Goal: Task Accomplishment & Management: Contribute content

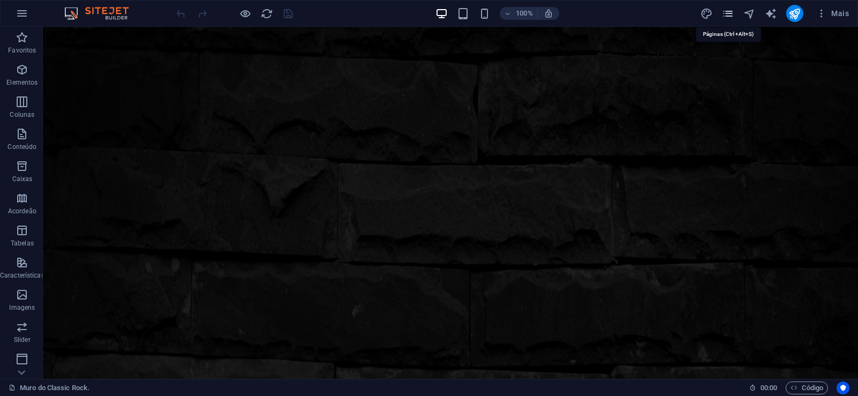
click at [733, 10] on icon "pages" at bounding box center [728, 14] width 12 height 12
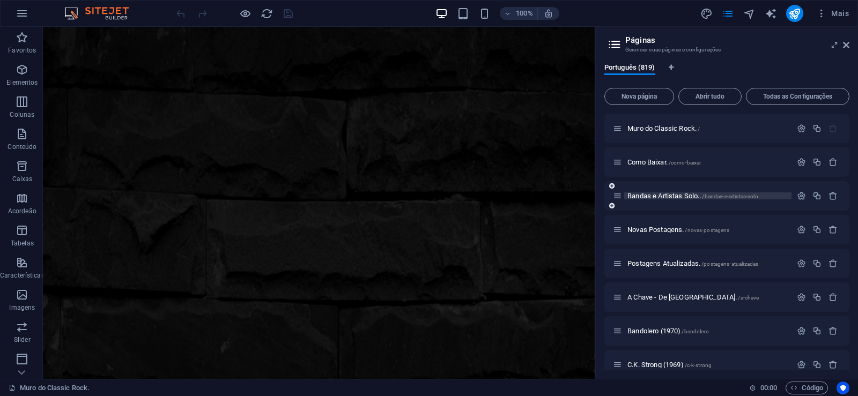
click at [651, 194] on span "Bandas e Artistas Solo.. /bandas-e-artistas-solo" at bounding box center [693, 196] width 131 height 8
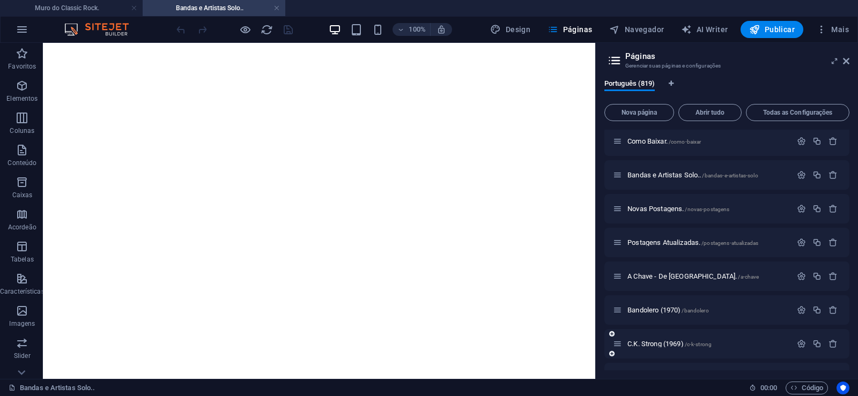
scroll to position [48, 0]
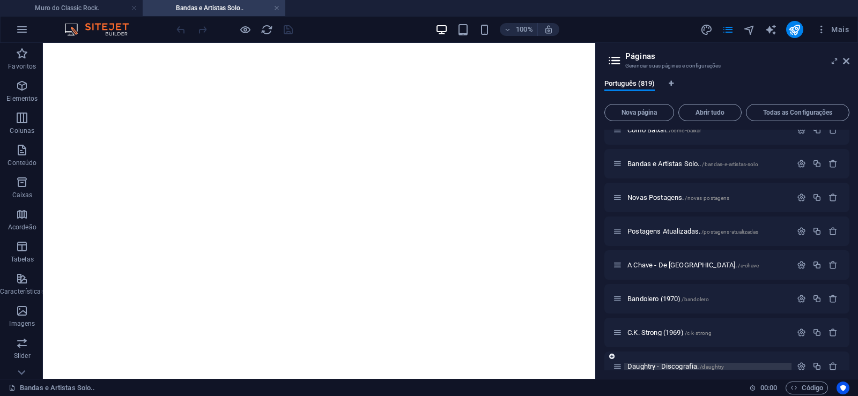
click at [648, 366] on span "Daughtry - Discografia. /daughtry" at bounding box center [676, 367] width 97 height 8
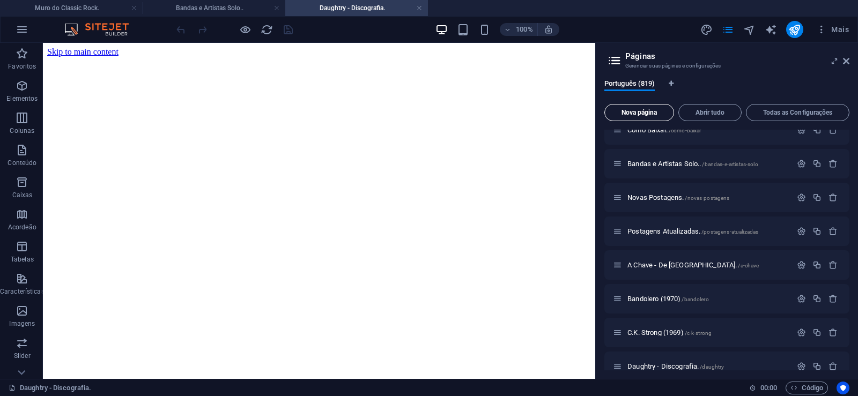
scroll to position [0, 0]
click at [621, 111] on span "Nova página" at bounding box center [639, 112] width 60 height 6
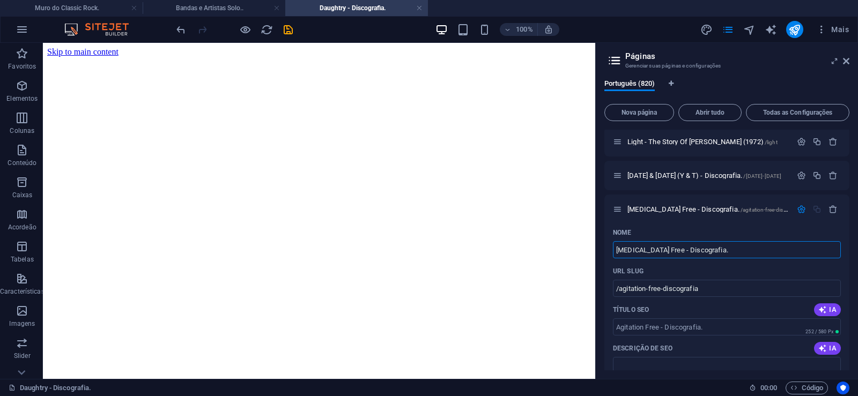
type input "[MEDICAL_DATA] Free - Discografia."
type input "/agitation-free-discografia"
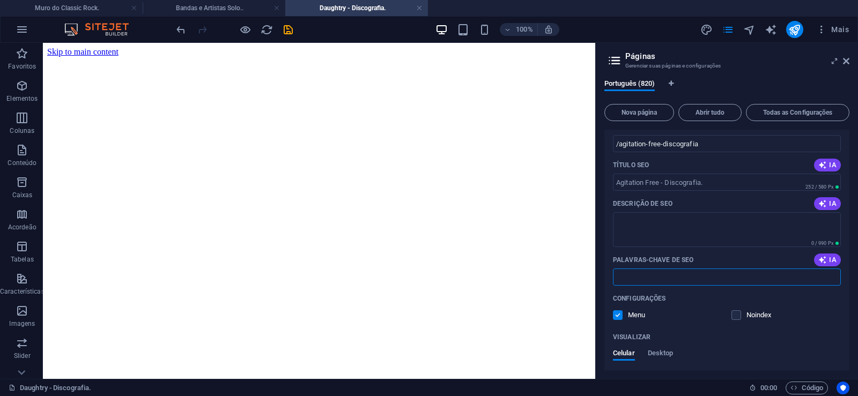
click at [643, 278] on input "Palavras-chave de SEO" at bounding box center [727, 277] width 228 height 17
paste input "[MEDICAL_DATA] Free - Discografia. Download."
click at [656, 237] on textarea "Descrição de SEO" at bounding box center [727, 229] width 228 height 35
type input "[MEDICAL_DATA] Free - Discografia. Download."
paste textarea "[MEDICAL_DATA] Free é [PERSON_NAME] alemã de krautrock experimental formada em …"
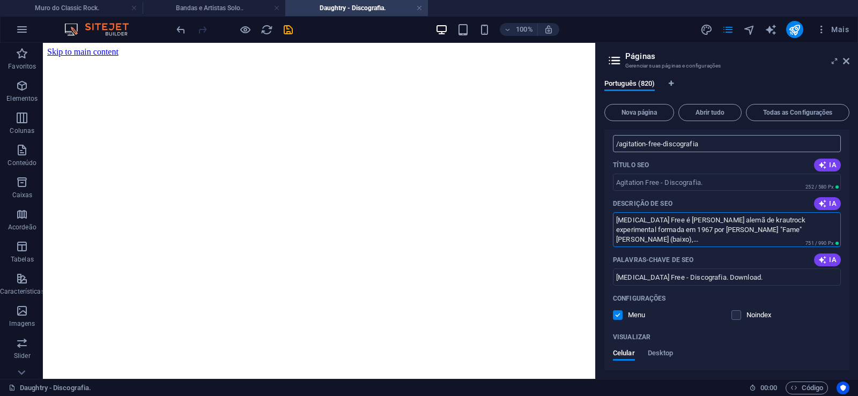
click at [653, 146] on input "/agitation-free-discografia" at bounding box center [727, 143] width 228 height 17
type textarea "[MEDICAL_DATA] Free é [PERSON_NAME] alemã de krautrock experimental formada em …"
drag, startPoint x: 660, startPoint y: 141, endPoint x: 619, endPoint y: 155, distance: 44.3
click at [619, 152] on input "/agitation-free-discografia" at bounding box center [727, 143] width 228 height 17
click at [666, 149] on input "/agitation-free-discografia" at bounding box center [727, 143] width 228 height 17
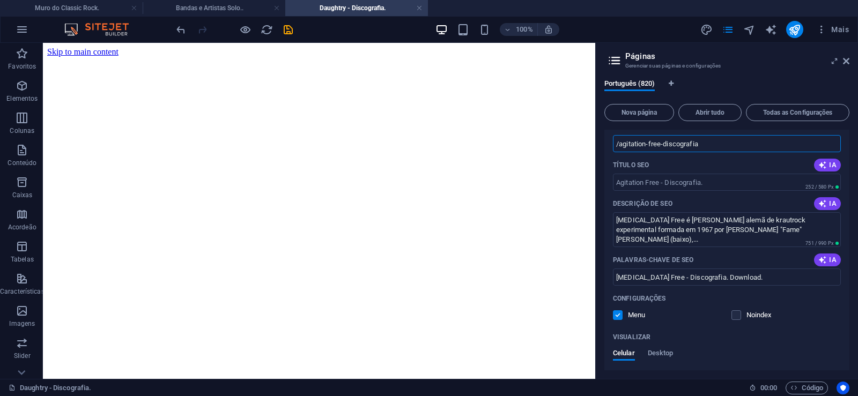
drag, startPoint x: 662, startPoint y: 147, endPoint x: 714, endPoint y: 147, distance: 52.0
click at [714, 147] on input "/agitation-free-discografia" at bounding box center [727, 143] width 228 height 17
type input "/agitation-free"
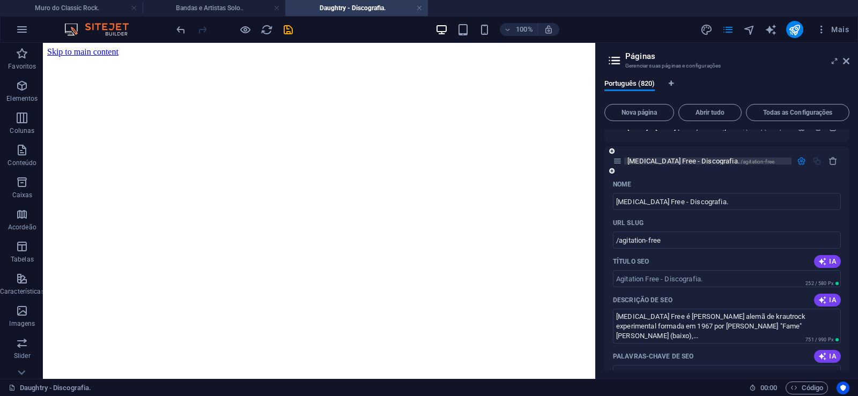
click at [651, 162] on span "[MEDICAL_DATA] Free - Discografia. /agitation-free" at bounding box center [701, 161] width 147 height 8
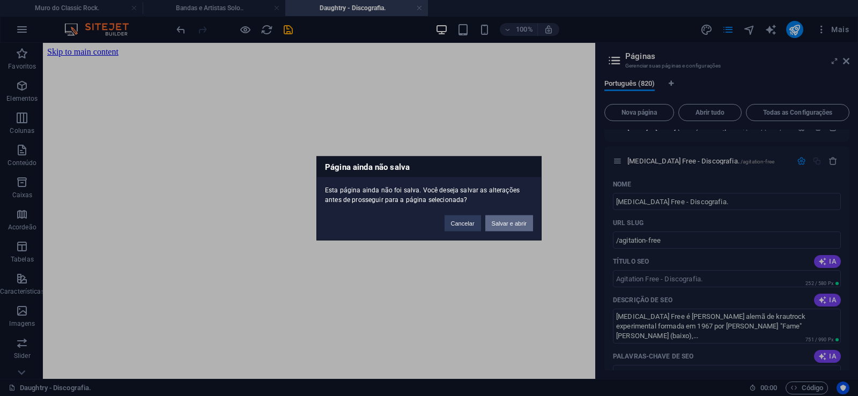
click at [510, 225] on button "Salvar e abrir" at bounding box center [510, 223] width 48 height 16
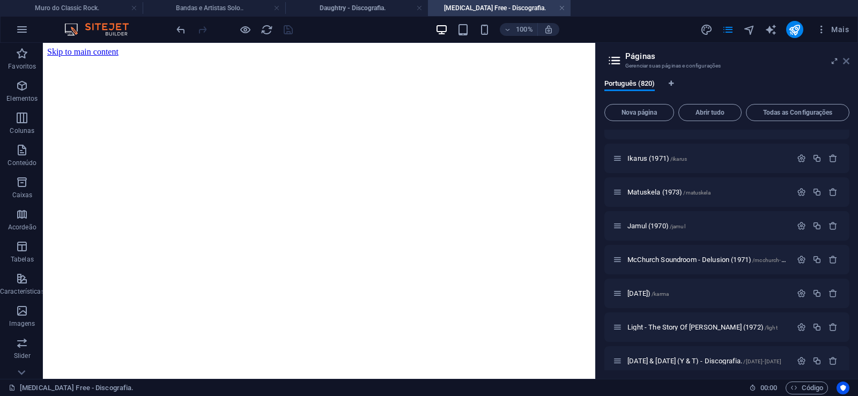
scroll to position [0, 0]
click at [847, 61] on icon at bounding box center [846, 61] width 6 height 9
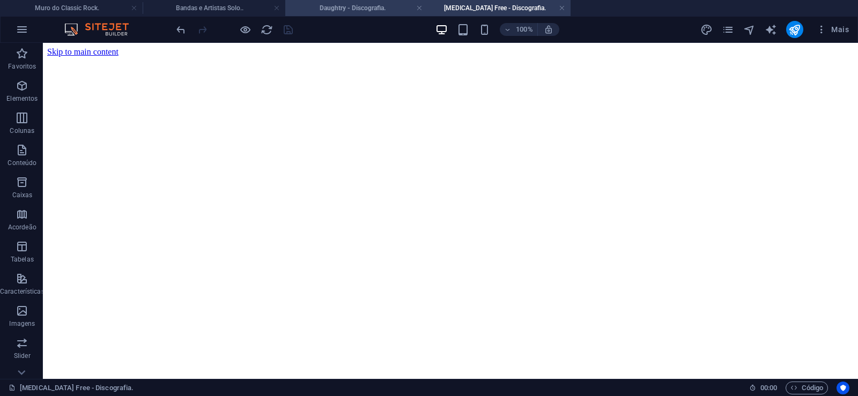
drag, startPoint x: 331, startPoint y: 9, endPoint x: 14, endPoint y: 140, distance: 342.8
click at [331, 9] on h4 "Daughtry - Discografia." at bounding box center [356, 8] width 143 height 12
click figure
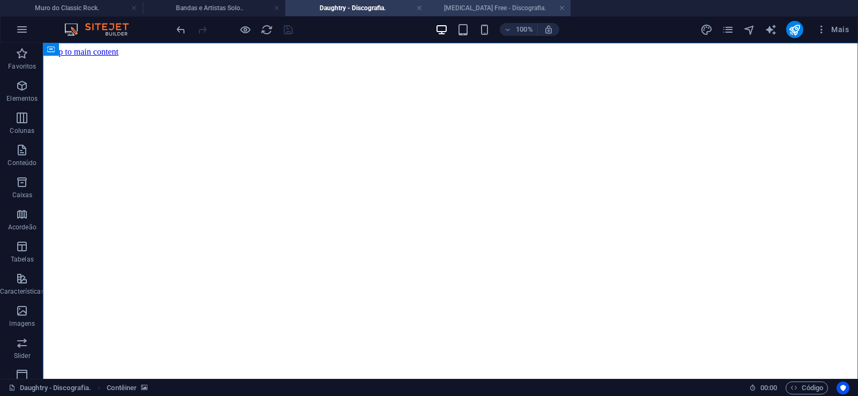
click at [476, 9] on h4 "[MEDICAL_DATA] Free - Discografia." at bounding box center [499, 8] width 143 height 12
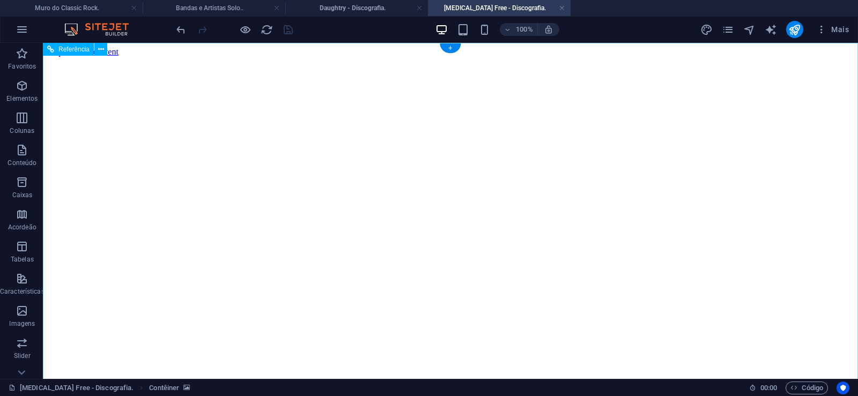
click at [90, 57] on figure at bounding box center [450, 57] width 807 height 0
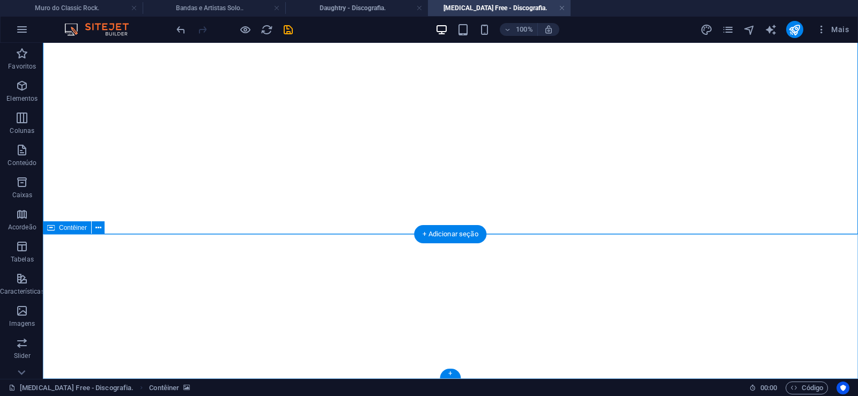
click div "Solte o conteúdo aqui ou Adicionar elementos Colar área de transferência"
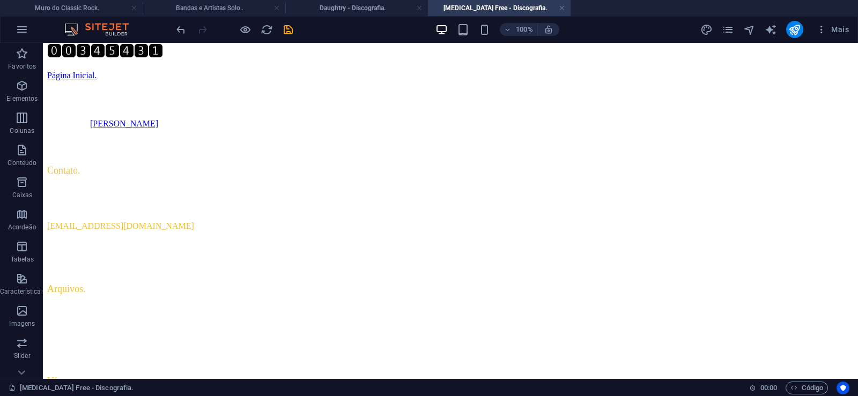
scroll to position [0, 0]
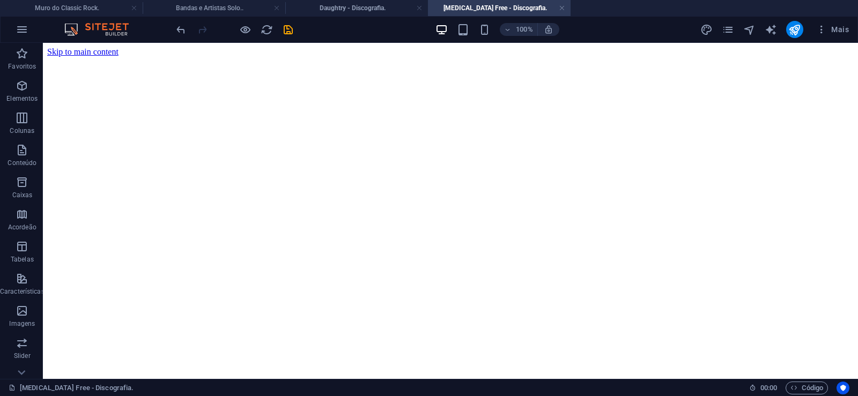
drag, startPoint x: 815, startPoint y: 326, endPoint x: 821, endPoint y: 31, distance: 295.2
click figure
click div "Daughtry - Discografia."
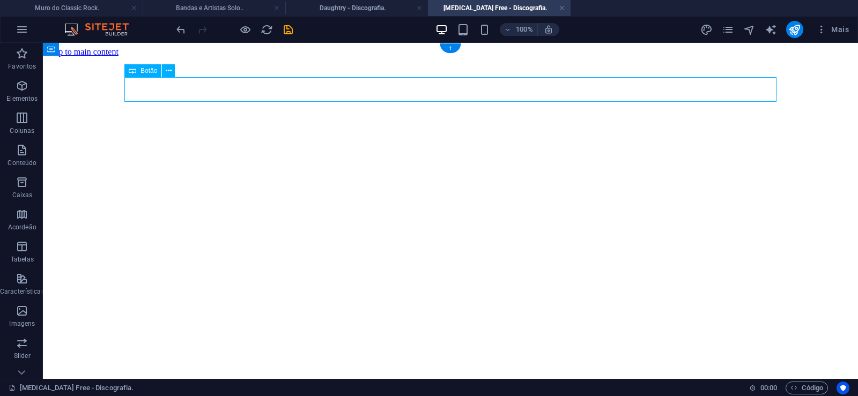
click div "Daughtry - Discografia."
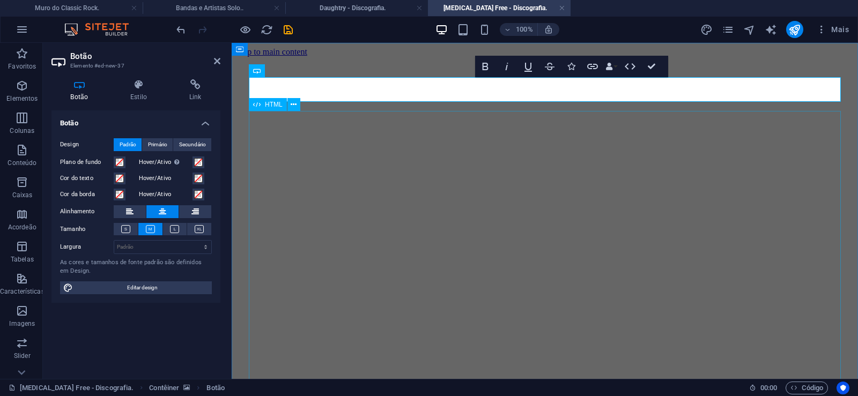
scroll to position [0, 8]
click div "Daughtry é [PERSON_NAME] norte-americana de rock liderada pelo ex-participante …"
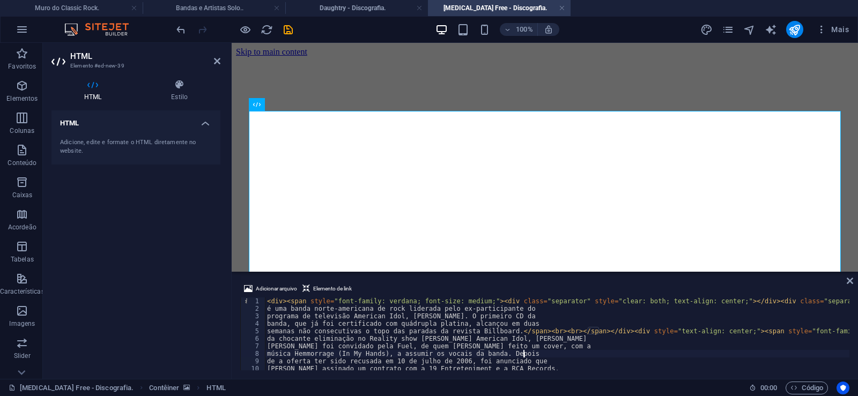
type textarea "música Hemmorrage (In My Hands), a assumir os vocais da banda. Depois"
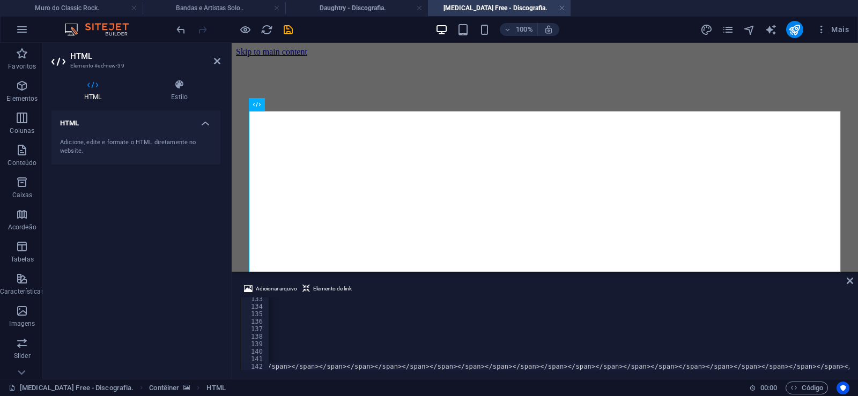
scroll to position [0, 35659]
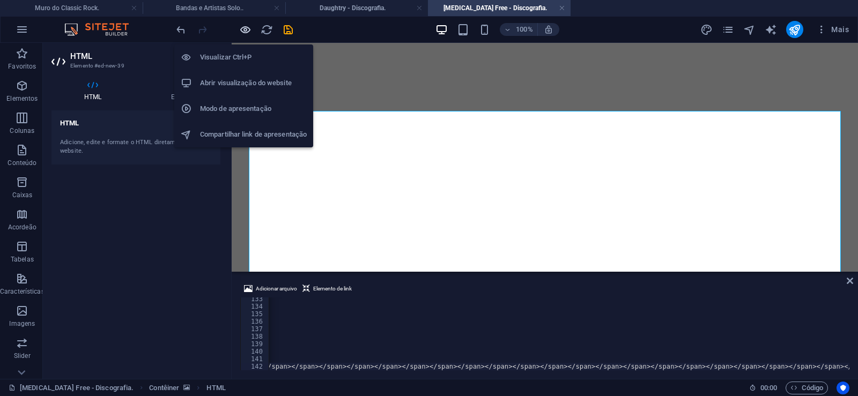
click at [245, 24] on icon "button" at bounding box center [245, 30] width 12 height 12
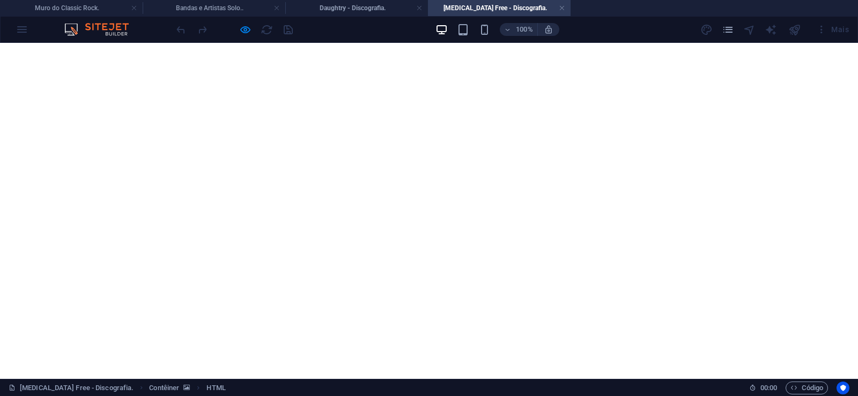
scroll to position [4140, 0]
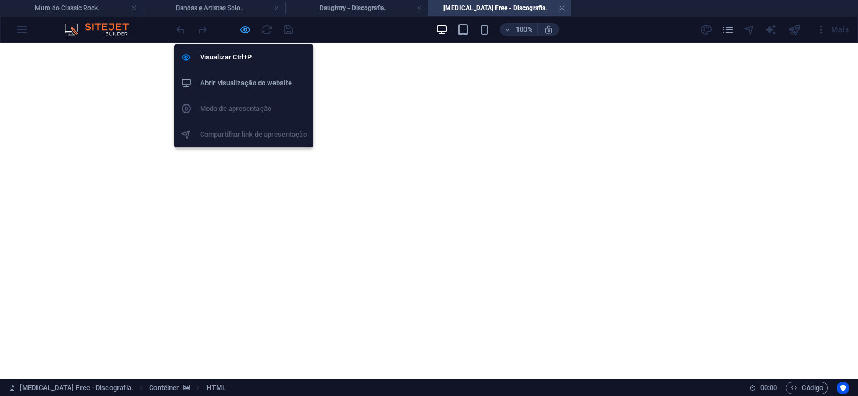
click at [242, 28] on icon "button" at bounding box center [245, 30] width 12 height 12
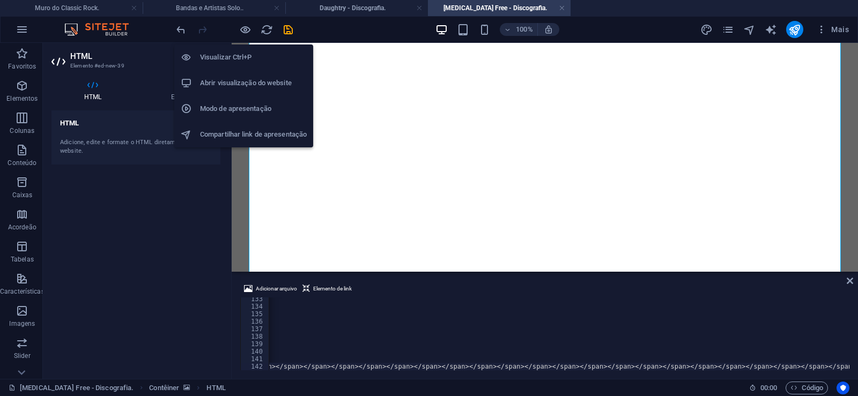
scroll to position [0, 35620]
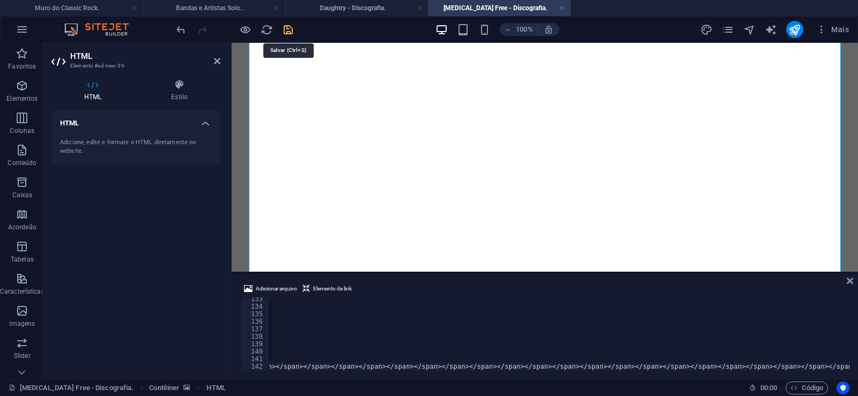
click at [290, 31] on icon "save" at bounding box center [288, 30] width 12 height 12
click at [561, 8] on link at bounding box center [562, 8] width 6 height 10
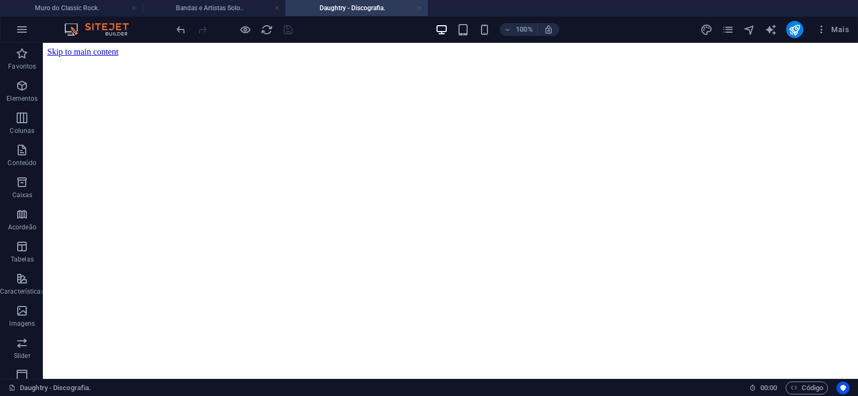
click at [422, 7] on link at bounding box center [419, 8] width 6 height 10
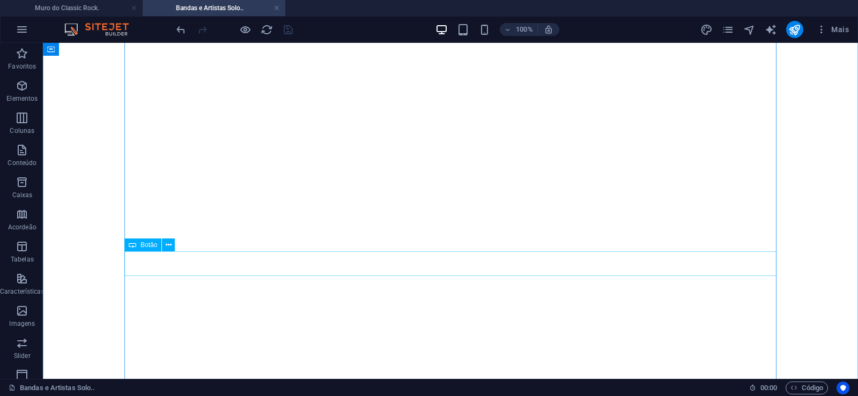
scroll to position [1532, 0]
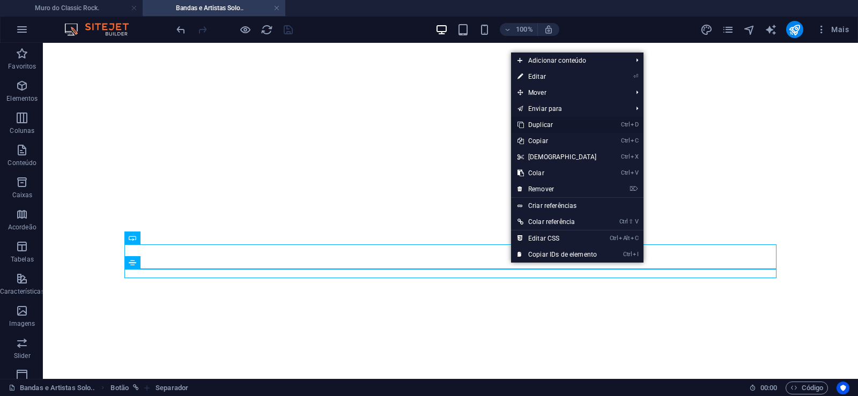
click at [537, 124] on link "Ctrl D Duplicar" at bounding box center [557, 125] width 92 height 16
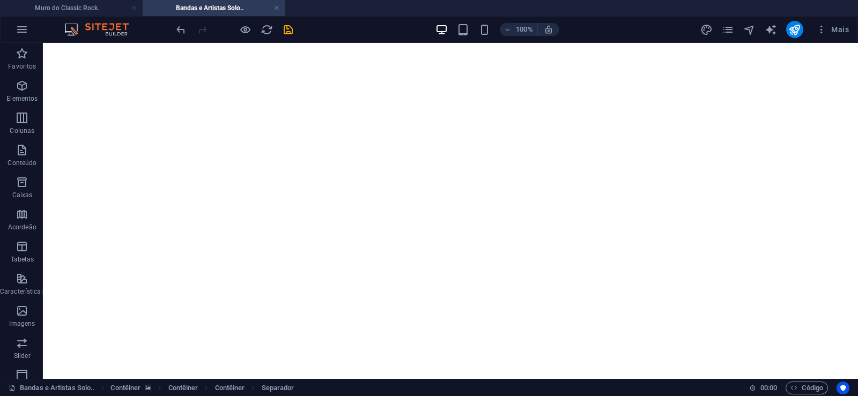
drag, startPoint x: 516, startPoint y: 297, endPoint x: 512, endPoint y: 278, distance: 19.7
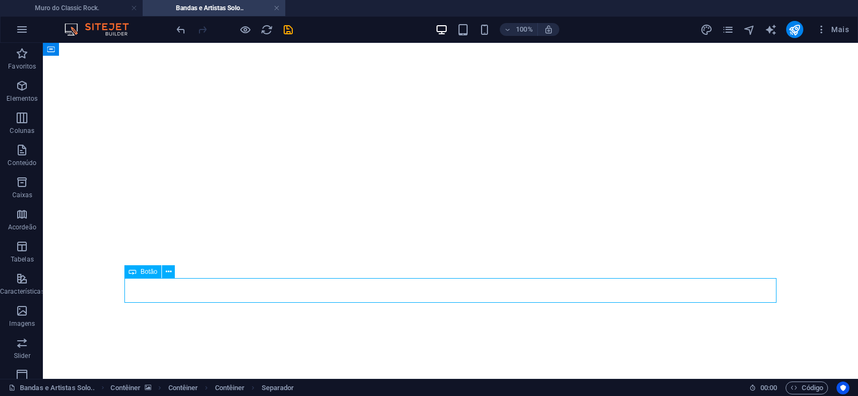
select select "px"
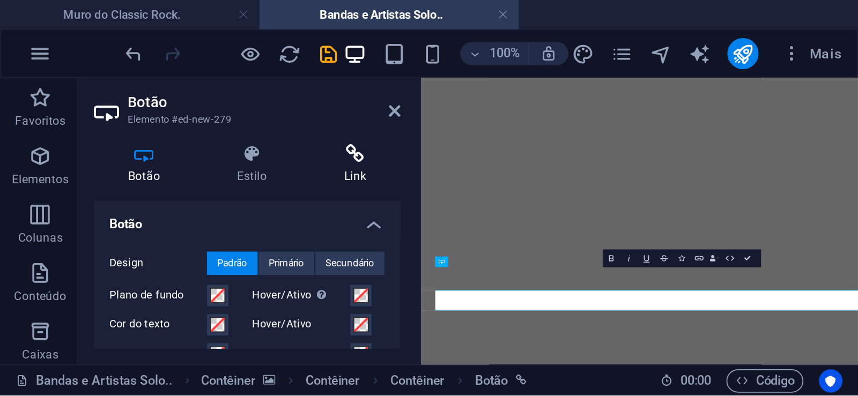
scroll to position [0, 6]
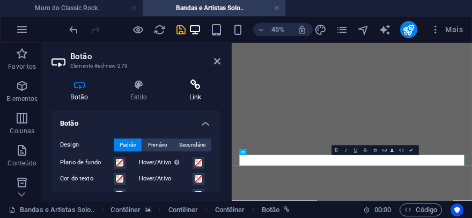
click at [199, 89] on icon at bounding box center [195, 84] width 50 height 11
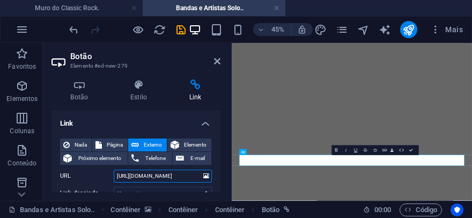
click at [160, 174] on input "[URL][DOMAIN_NAME]" at bounding box center [163, 176] width 98 height 13
drag, startPoint x: 157, startPoint y: 177, endPoint x: 163, endPoint y: 176, distance: 5.9
click at [163, 176] on input "[URL][DOMAIN_NAME]" at bounding box center [163, 176] width 98 height 13
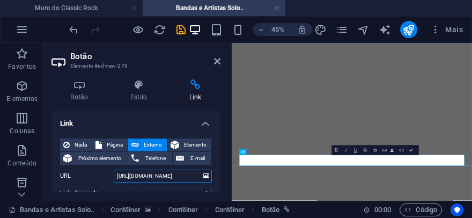
drag, startPoint x: 159, startPoint y: 176, endPoint x: 186, endPoint y: 176, distance: 27.4
click at [186, 176] on input "[URL][DOMAIN_NAME]" at bounding box center [163, 176] width 98 height 13
paste input "gitation-free"
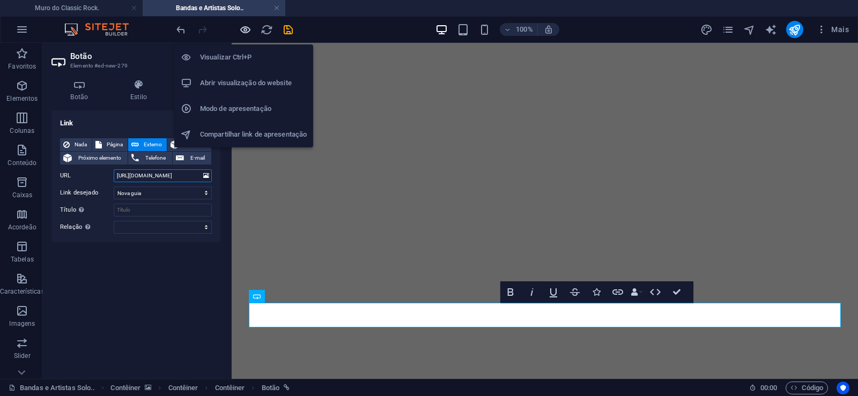
type input "[URL][DOMAIN_NAME]"
drag, startPoint x: 241, startPoint y: 29, endPoint x: 211, endPoint y: 221, distance: 193.8
click at [241, 29] on icon "button" at bounding box center [245, 30] width 12 height 12
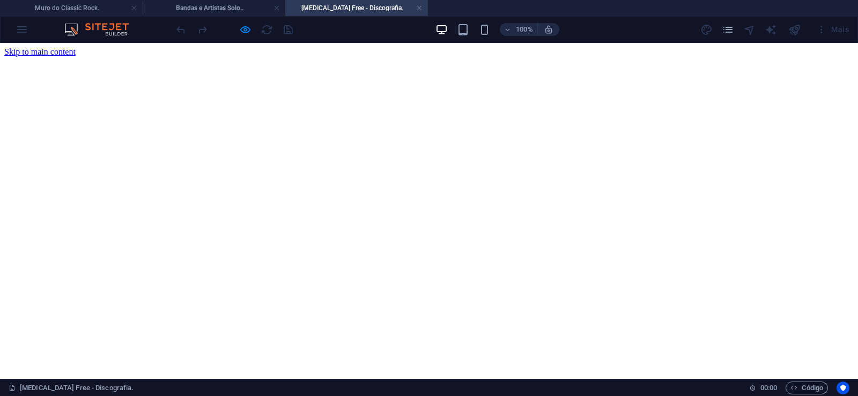
scroll to position [0, 0]
click at [421, 9] on link at bounding box center [419, 8] width 6 height 10
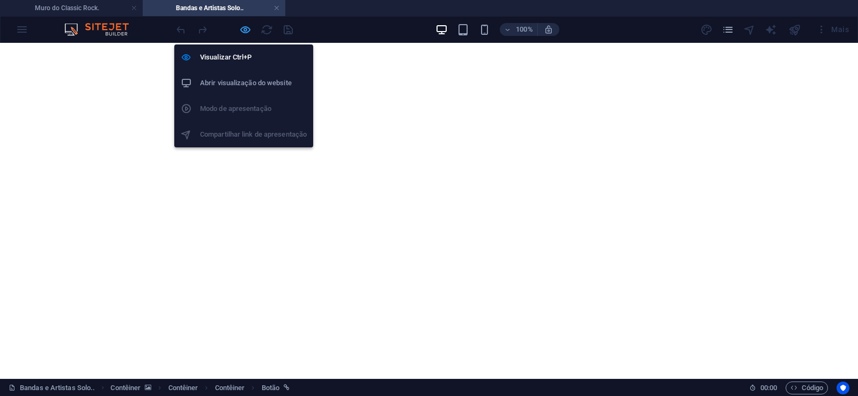
click at [244, 28] on icon "button" at bounding box center [245, 30] width 12 height 12
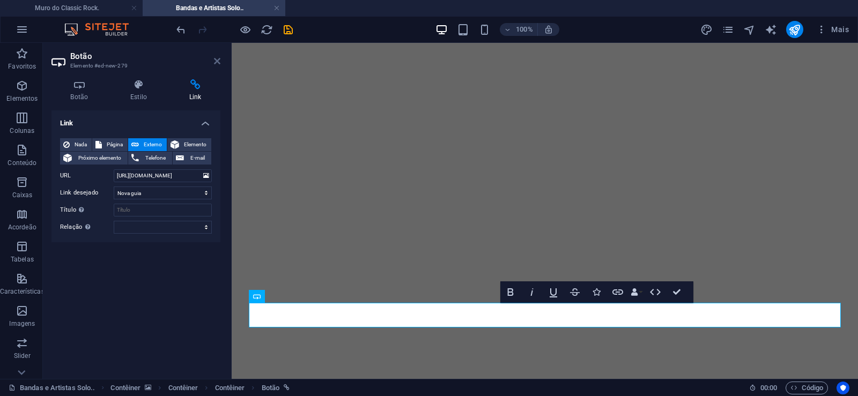
click at [216, 60] on icon at bounding box center [217, 61] width 6 height 9
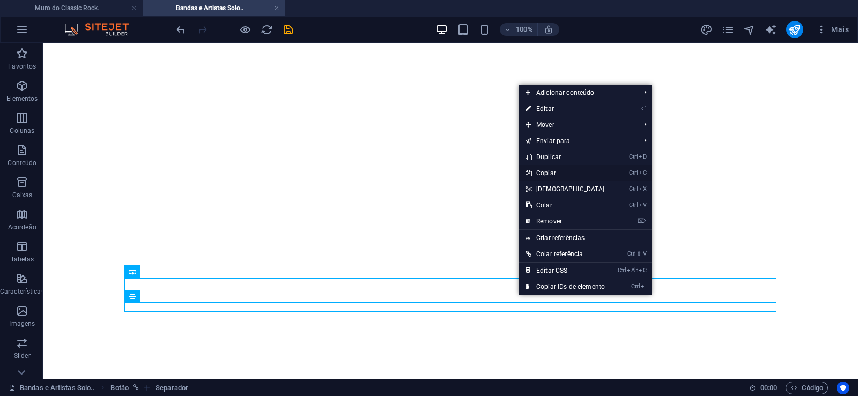
click at [548, 173] on link "Ctrl C Copiar" at bounding box center [565, 173] width 92 height 16
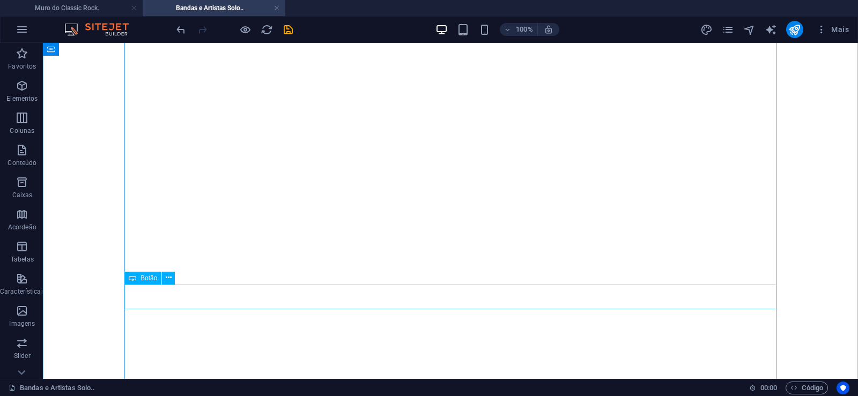
scroll to position [930, 0]
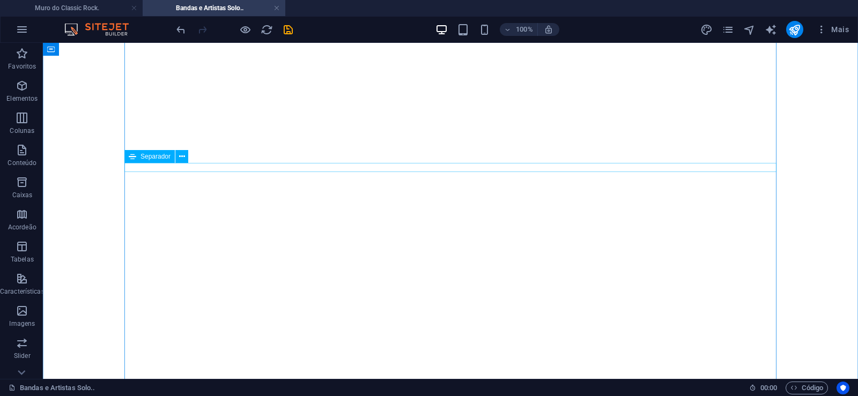
scroll to position [219, 0]
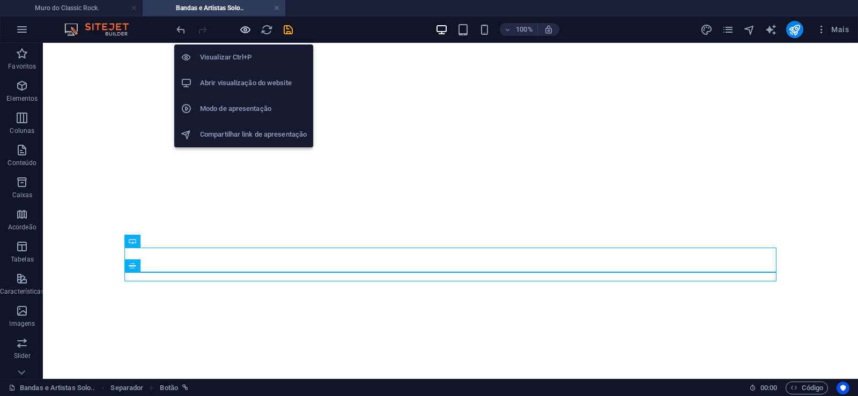
click at [241, 30] on icon "button" at bounding box center [245, 30] width 12 height 12
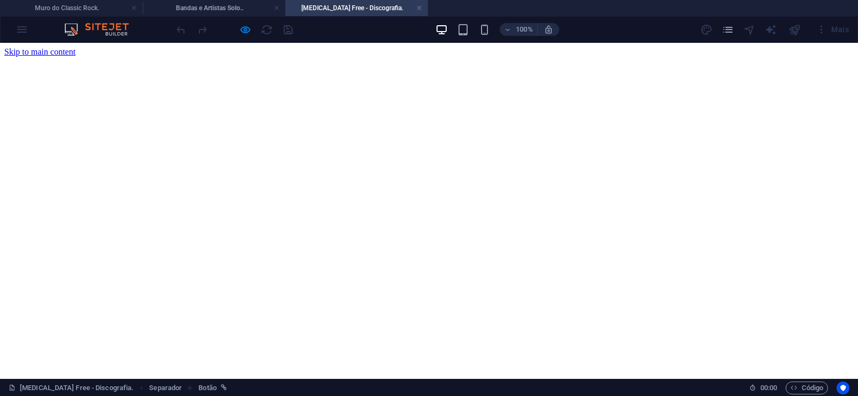
scroll to position [0, 0]
click at [421, 10] on link at bounding box center [419, 8] width 6 height 10
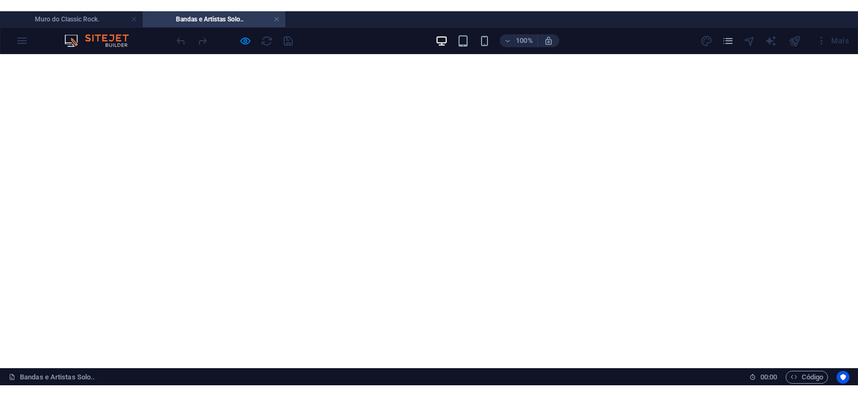
scroll to position [15059, 0]
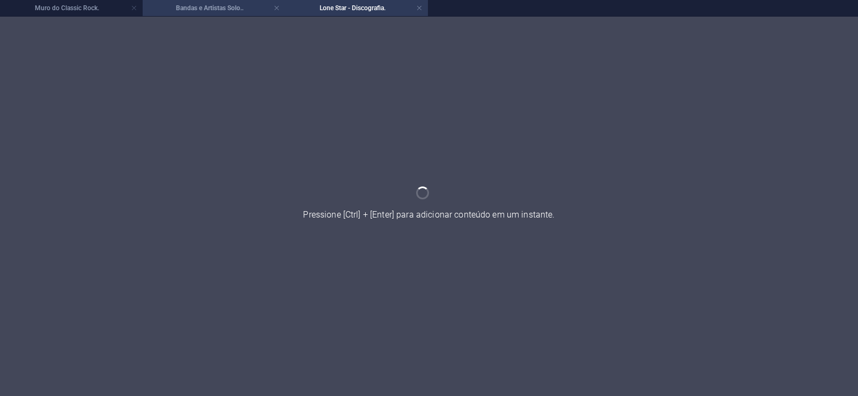
click at [213, 8] on h4 "Bandas e Artistas Solo.." at bounding box center [214, 8] width 143 height 12
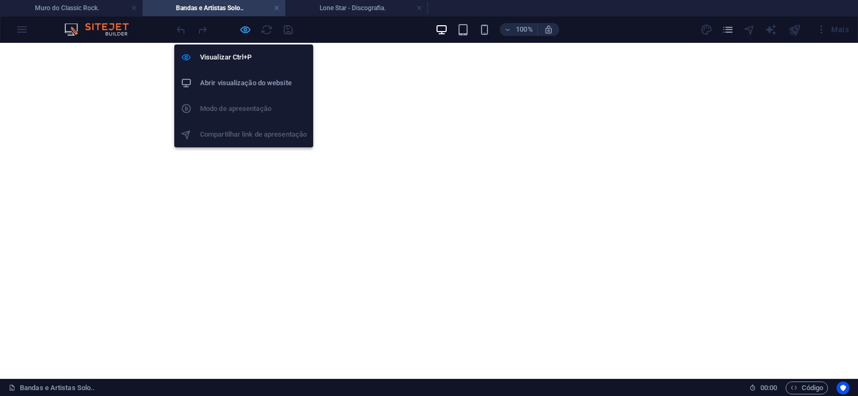
click at [245, 29] on icon "button" at bounding box center [245, 30] width 12 height 12
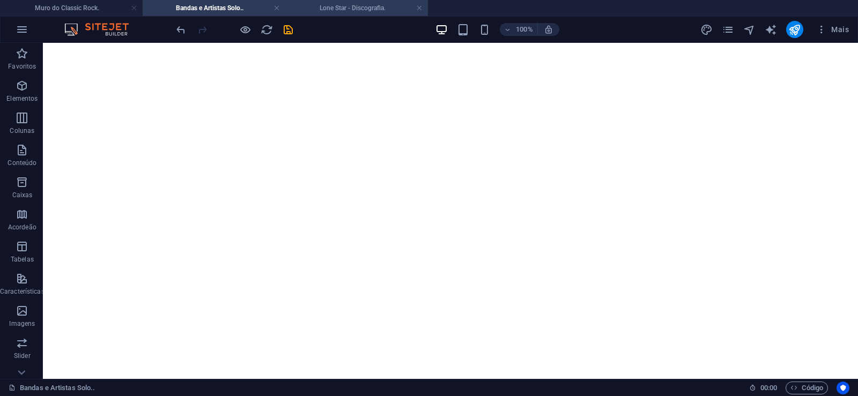
click at [344, 3] on h4 "Lone Star - Discografia." at bounding box center [356, 8] width 143 height 12
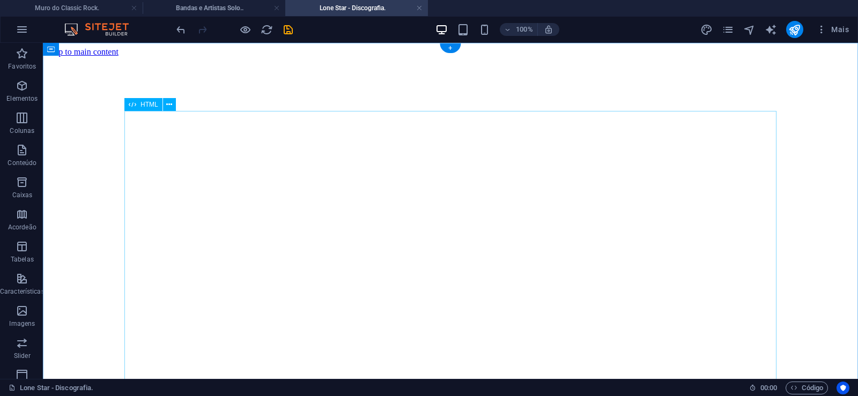
click div "Lone Star foi um grupo de hard rock formado em [GEOGRAPHIC_DATA] ([GEOGRAPHIC_D…"
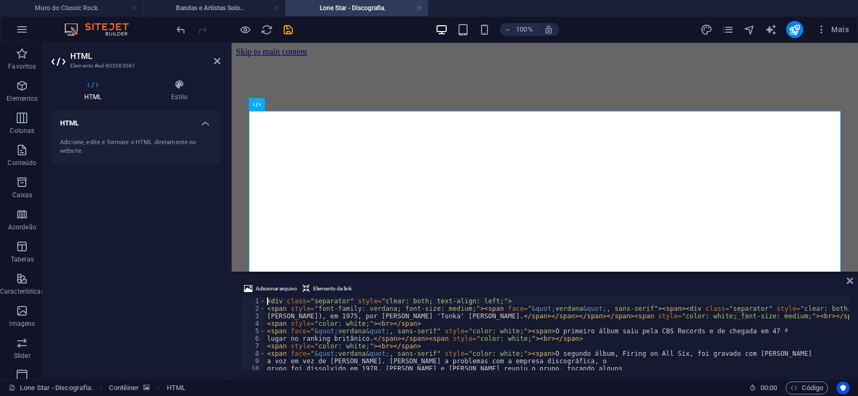
type textarea "lugar no ranking britânico.</span></span><span style="color: white;"><br></span>"
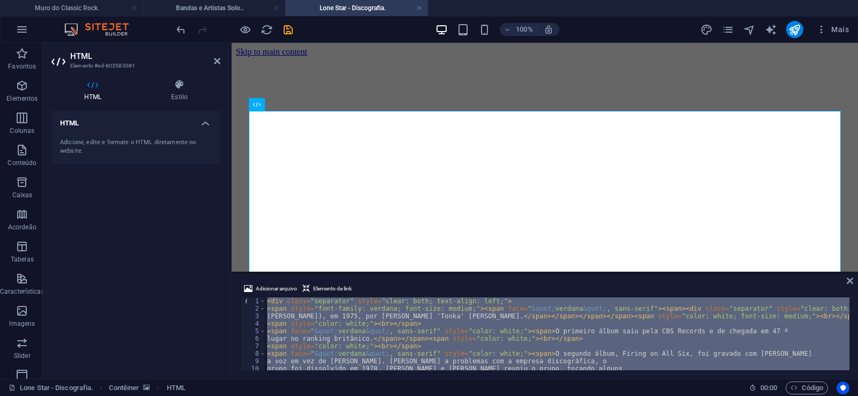
click at [556, 351] on div "< div class = "separator" style = "clear: both; text-align: left;" > < span sty…" at bounding box center [557, 334] width 585 height 73
type textarea "<span face="&quot;verdana&quot; , sans-serif" style="color: white;"><span>O seg…"
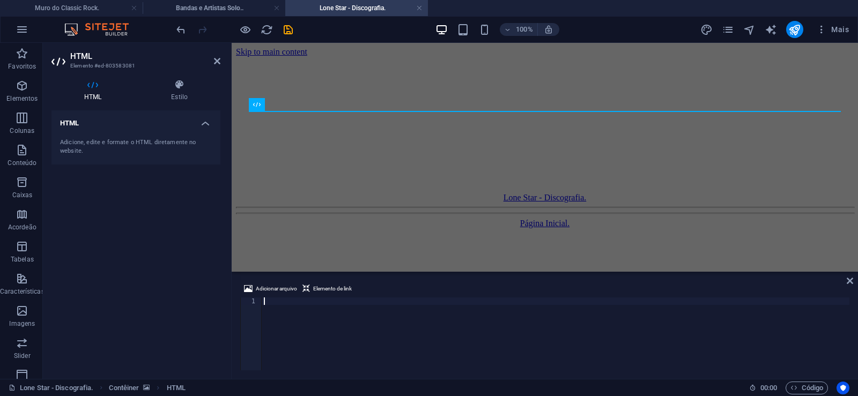
paste textarea
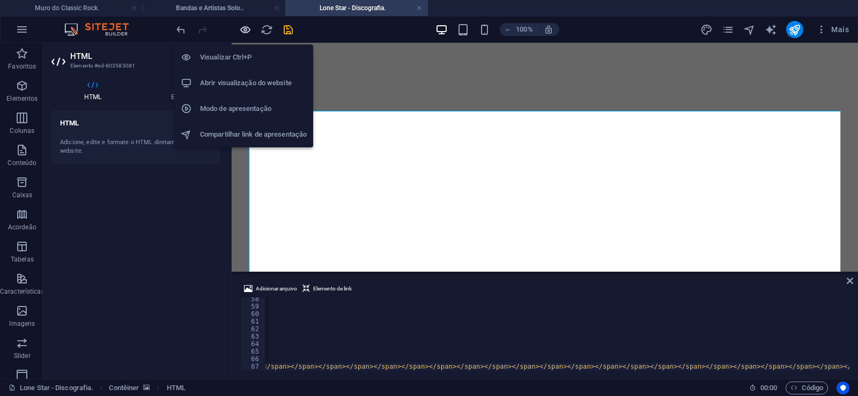
click at [244, 30] on icon "button" at bounding box center [245, 30] width 12 height 12
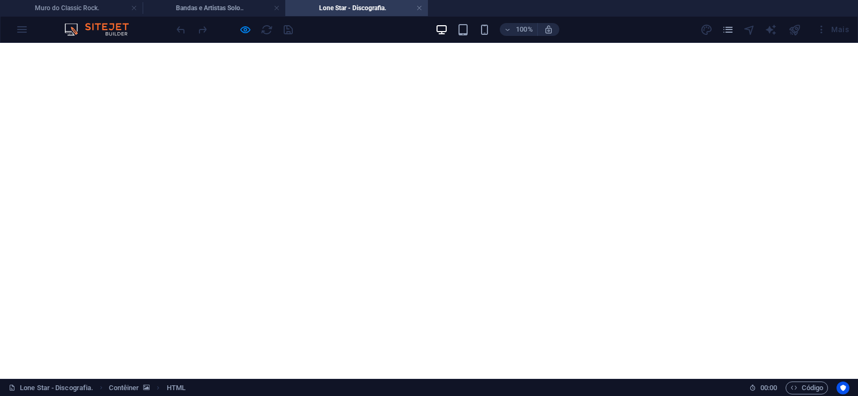
scroll to position [0, 0]
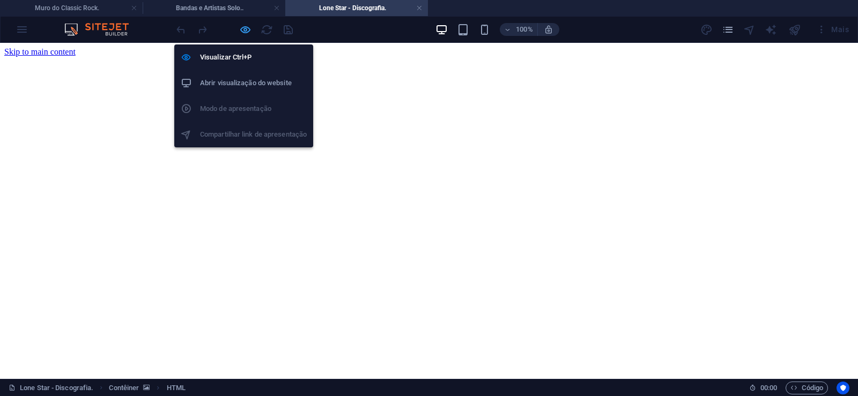
click at [247, 27] on icon "button" at bounding box center [245, 30] width 12 height 12
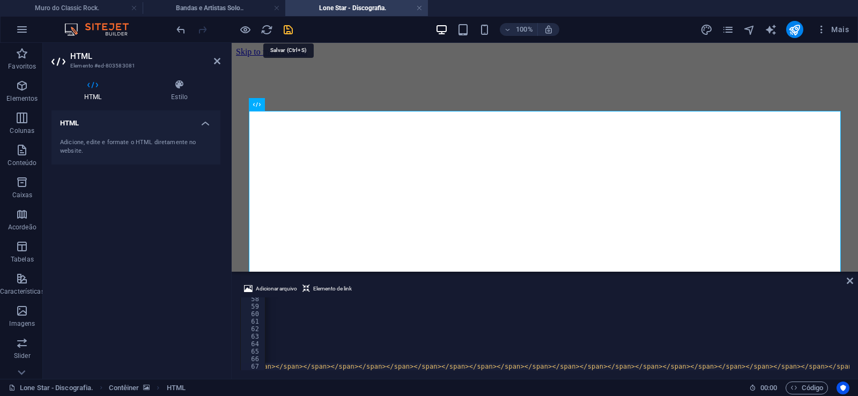
scroll to position [0, 29369]
click at [288, 27] on icon "save" at bounding box center [288, 30] width 12 height 12
